Goal: Task Accomplishment & Management: Manage account settings

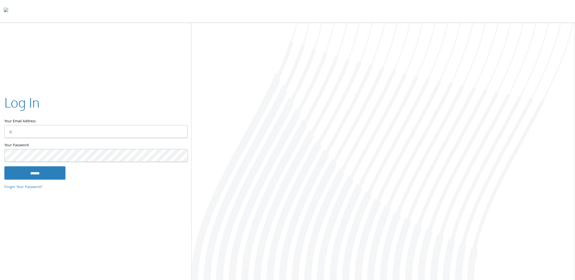
click at [67, 137] on input "Your Email Address" at bounding box center [95, 131] width 183 height 13
type input "**********"
click at [62, 175] on input "******" at bounding box center [34, 172] width 61 height 13
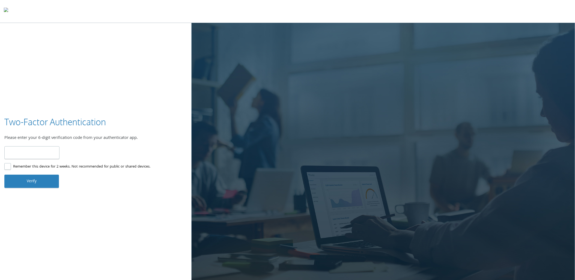
type input "******"
